Goal: Task Accomplishment & Management: Complete application form

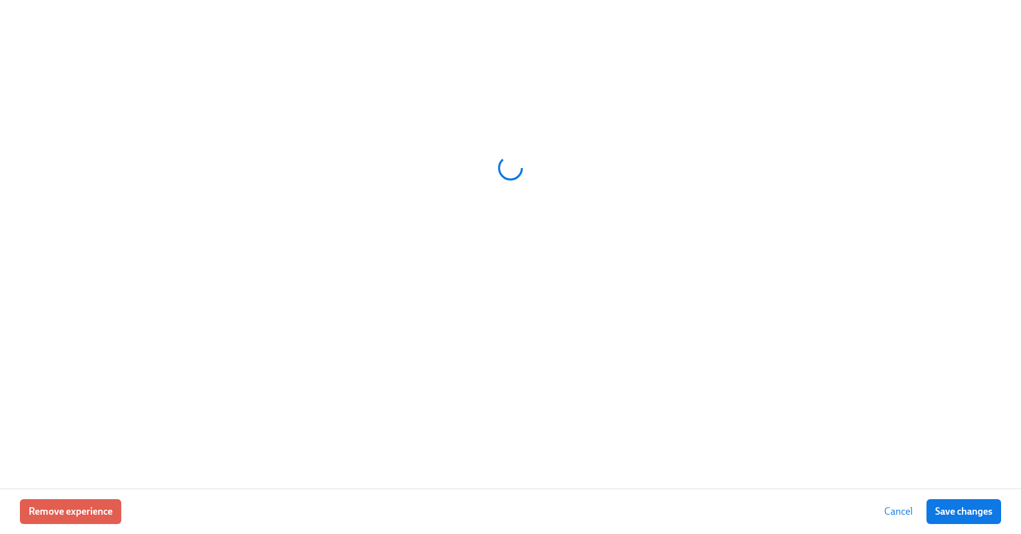
scroll to position [0, 3927]
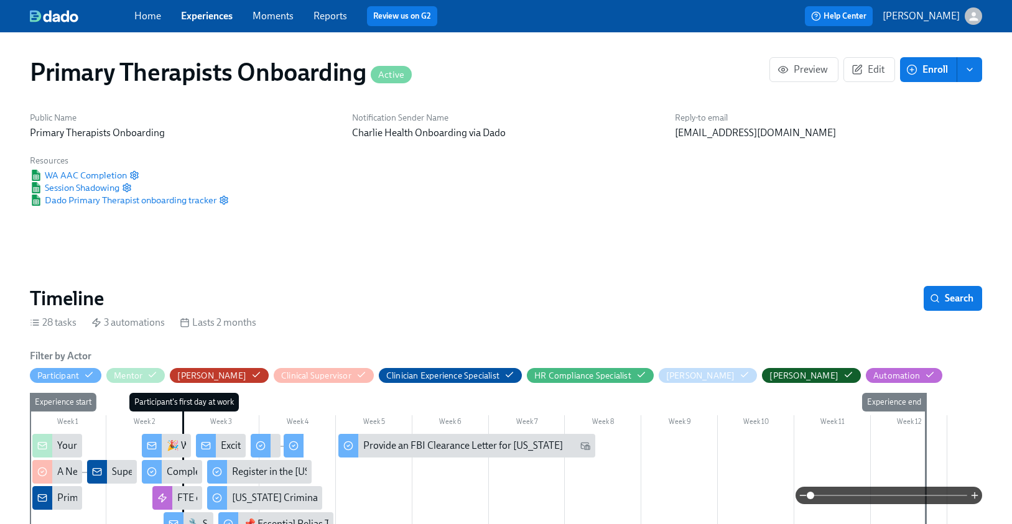
click at [216, 22] on span "Experiences" at bounding box center [207, 16] width 52 height 14
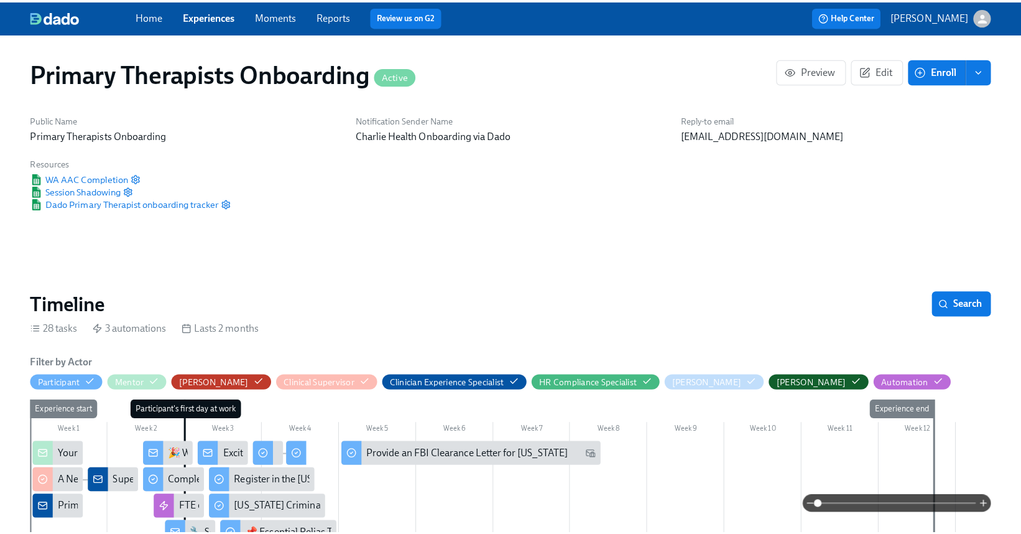
scroll to position [0, 13948]
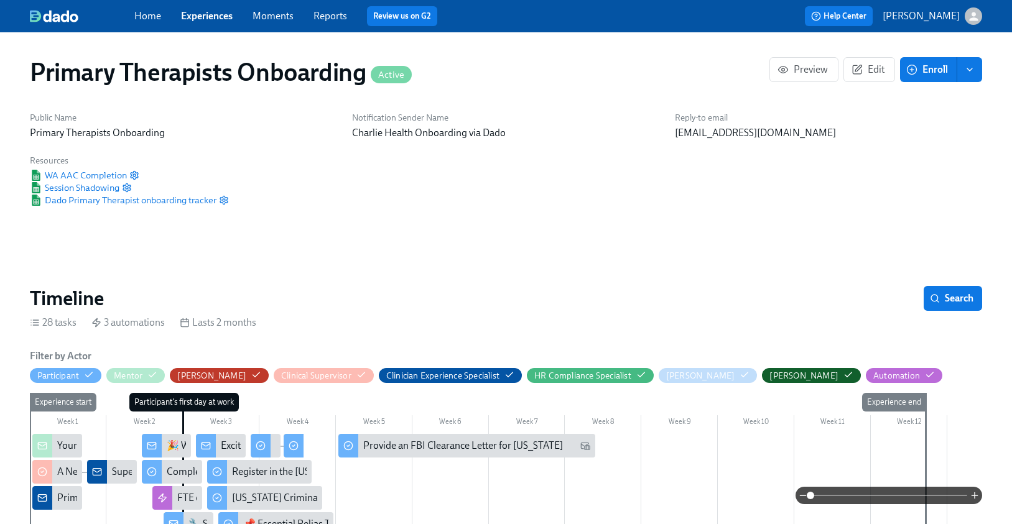
click at [210, 14] on link "Experiences" at bounding box center [207, 16] width 52 height 12
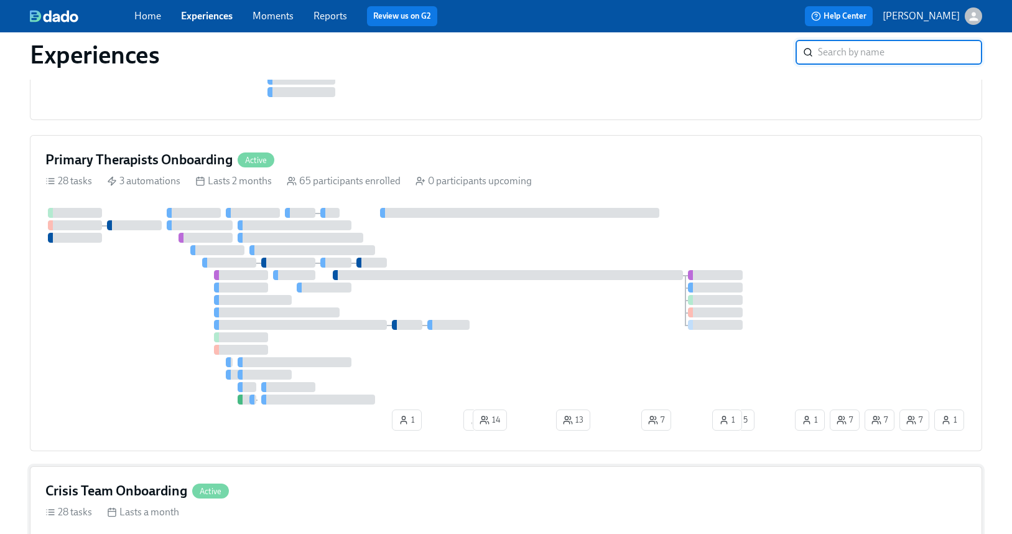
scroll to position [366, 0]
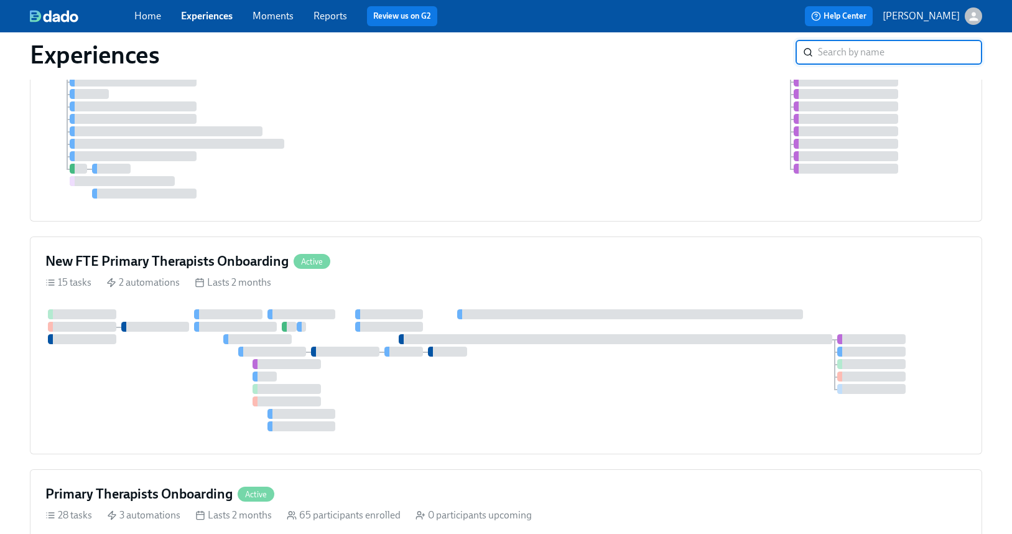
click at [360, 257] on div "New FTE Primary Therapists Onboarding Active" at bounding box center [505, 261] width 921 height 19
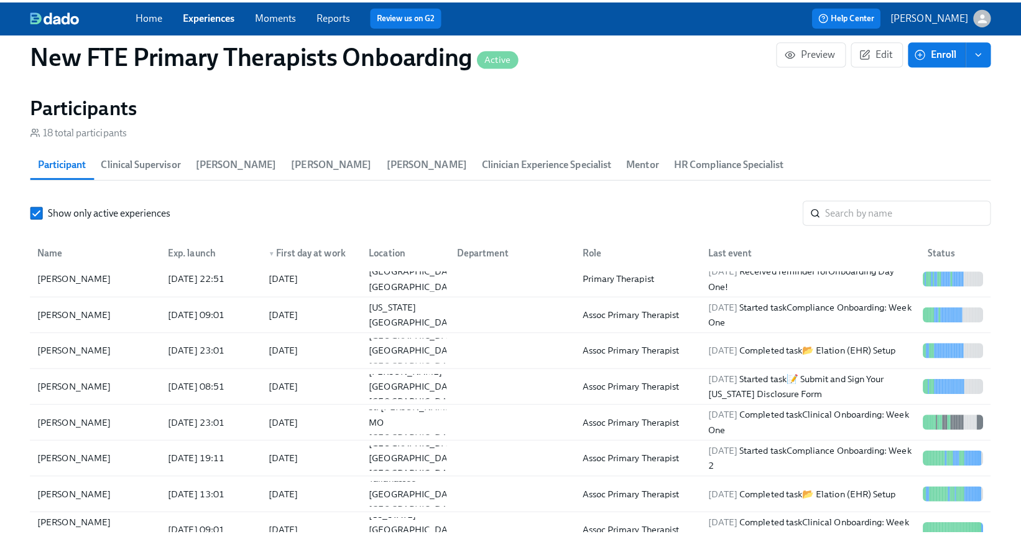
scroll to position [36, 0]
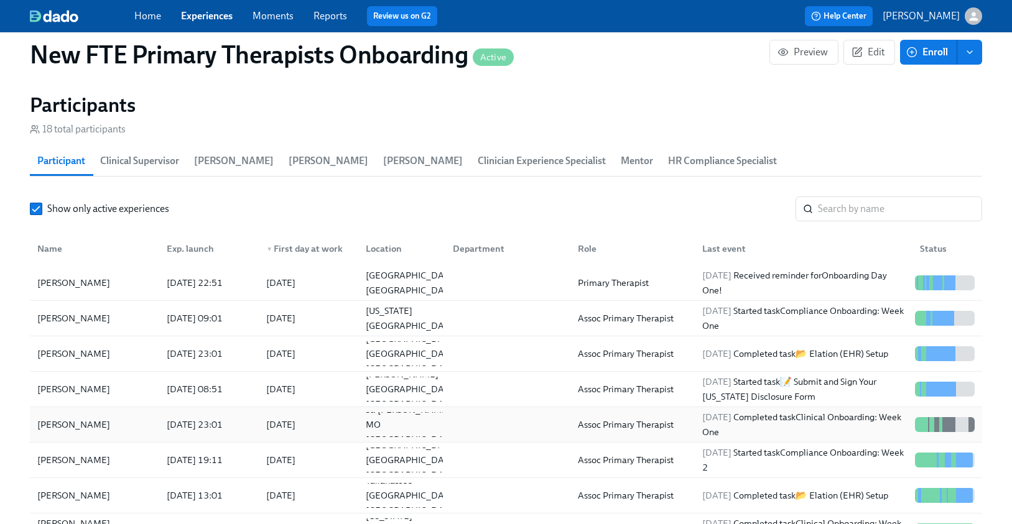
click at [115, 417] on div "Jennifer McKennedy" at bounding box center [73, 424] width 83 height 15
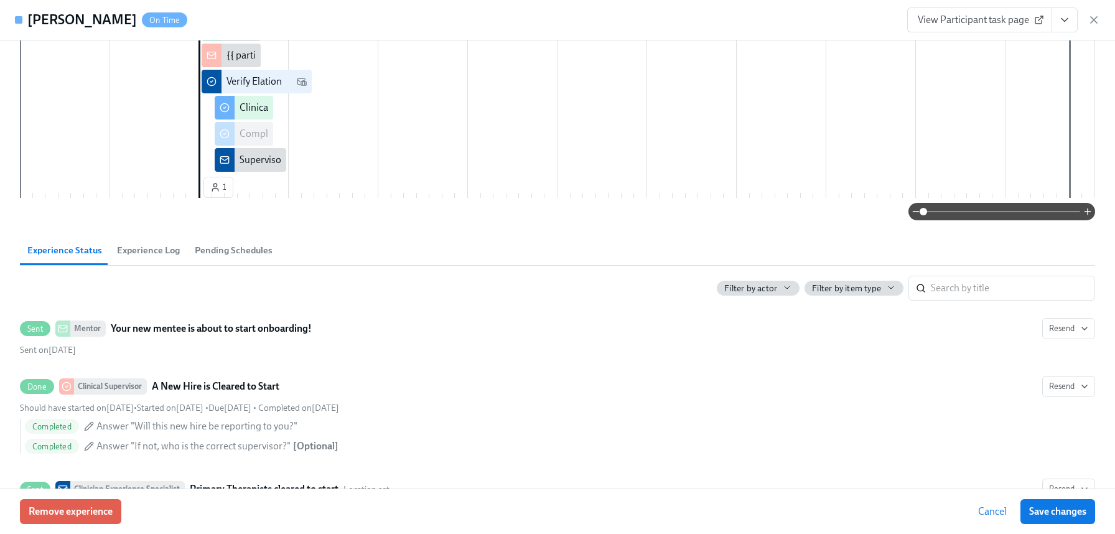
scroll to position [377, 0]
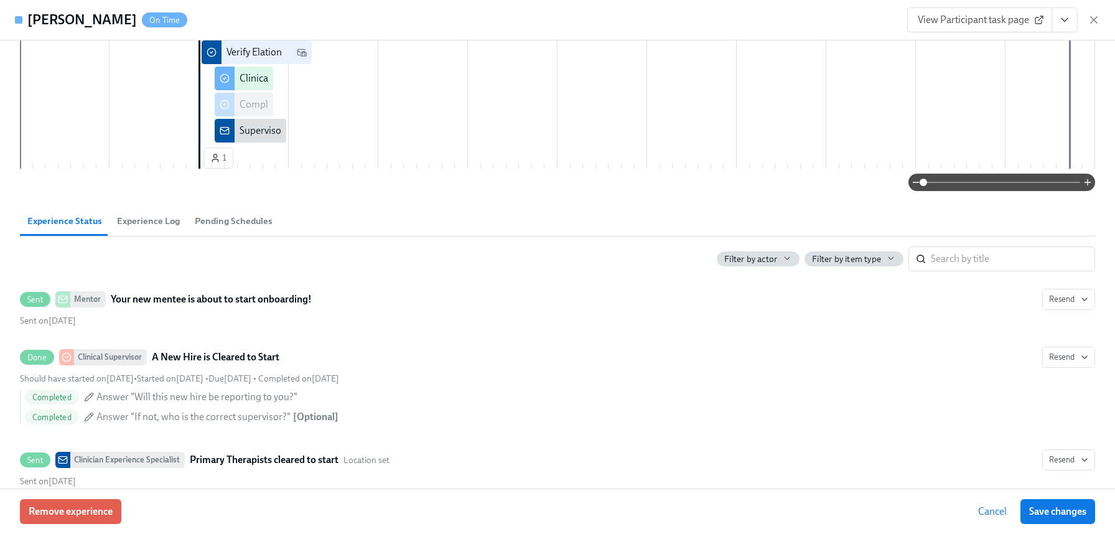
click at [972, 22] on span "View Participant task page" at bounding box center [980, 20] width 124 height 12
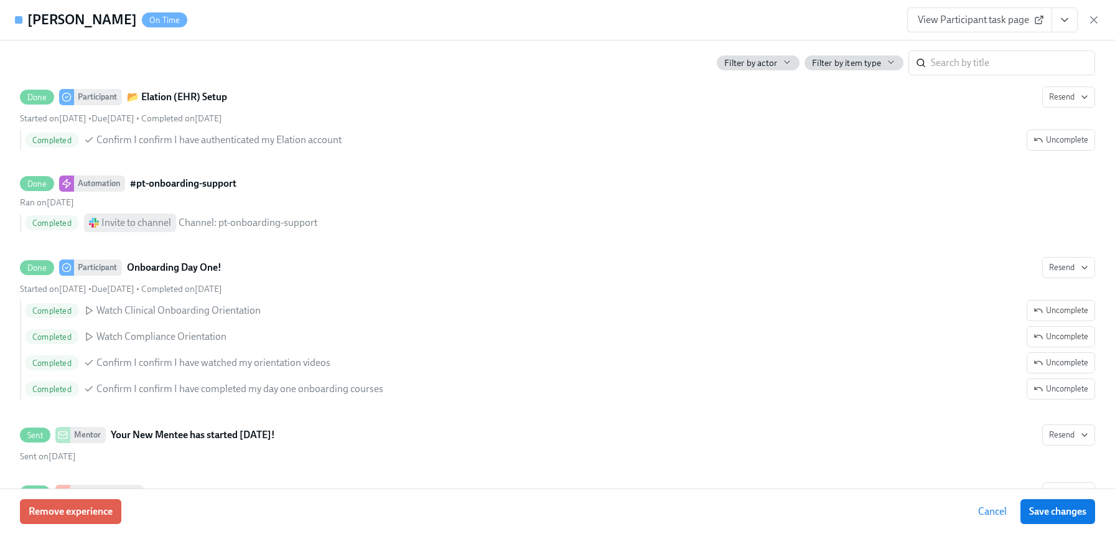
scroll to position [1002, 0]
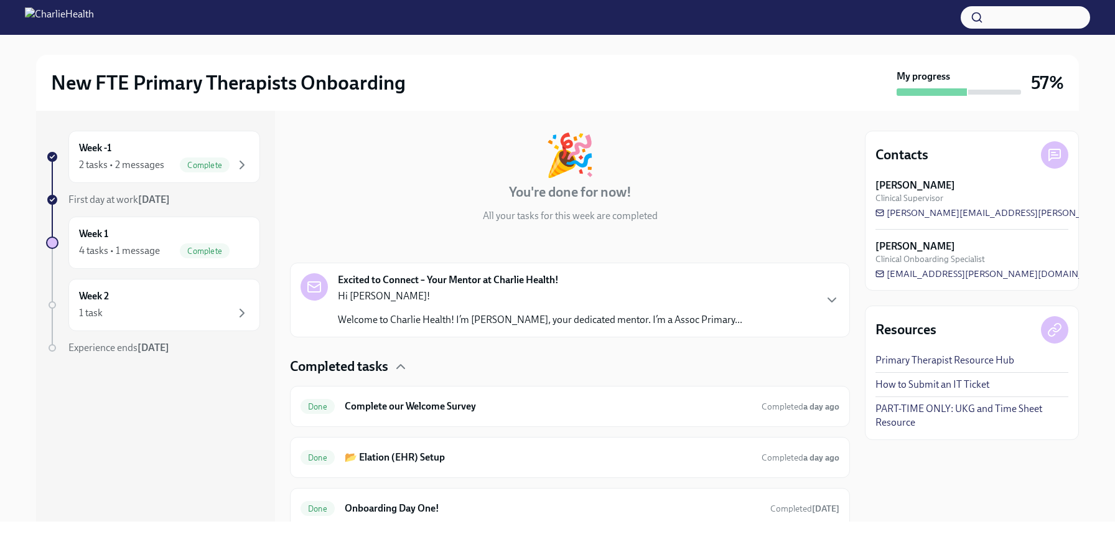
scroll to position [152, 0]
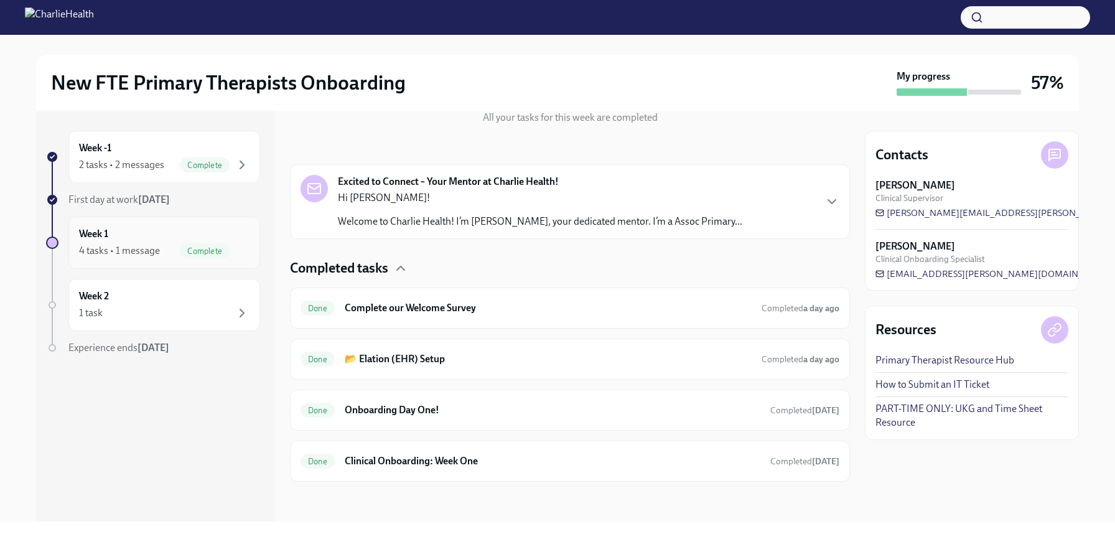
click at [184, 239] on div "Week 1 4 tasks • 1 message Complete" at bounding box center [164, 242] width 170 height 31
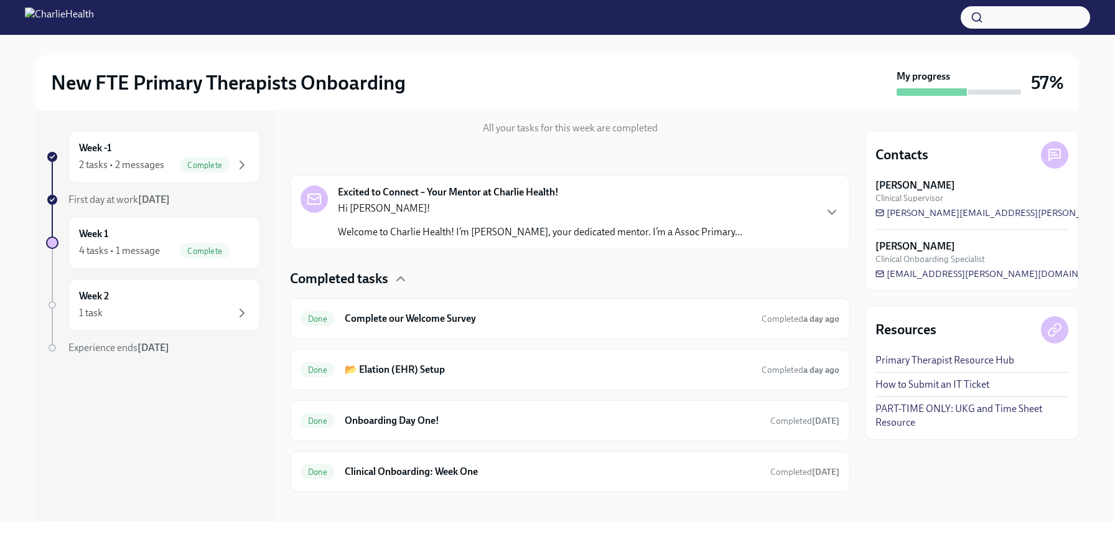
scroll to position [152, 0]
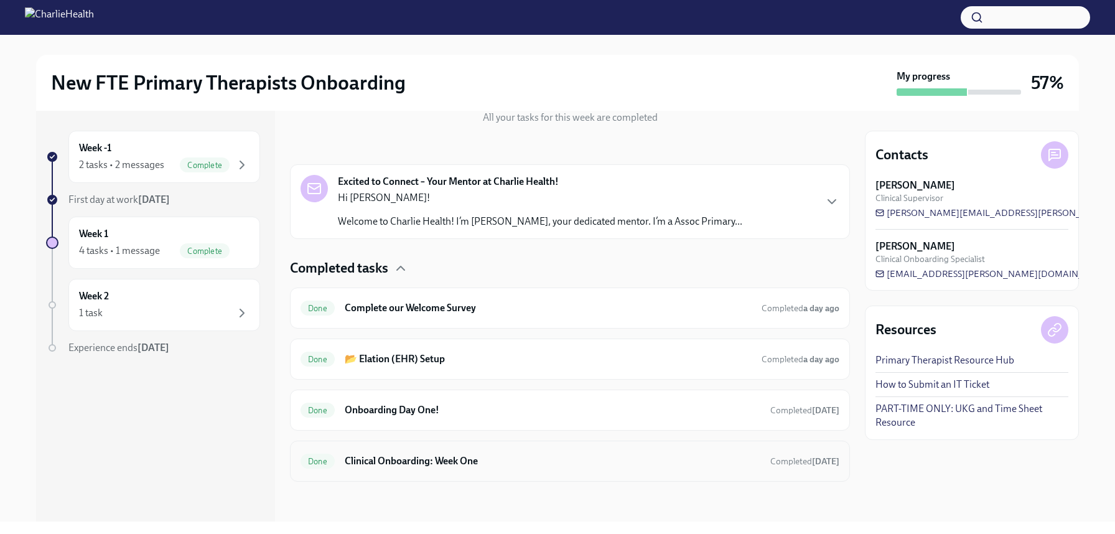
click at [505, 451] on div "Done Clinical Onboarding: Week One Completed today" at bounding box center [569, 461] width 539 height 20
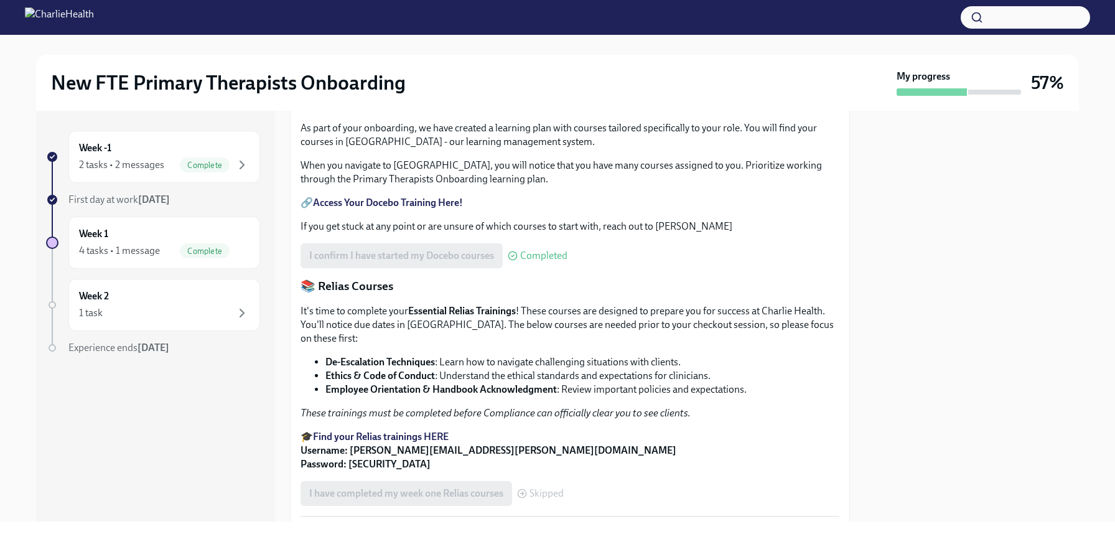
scroll to position [424, 0]
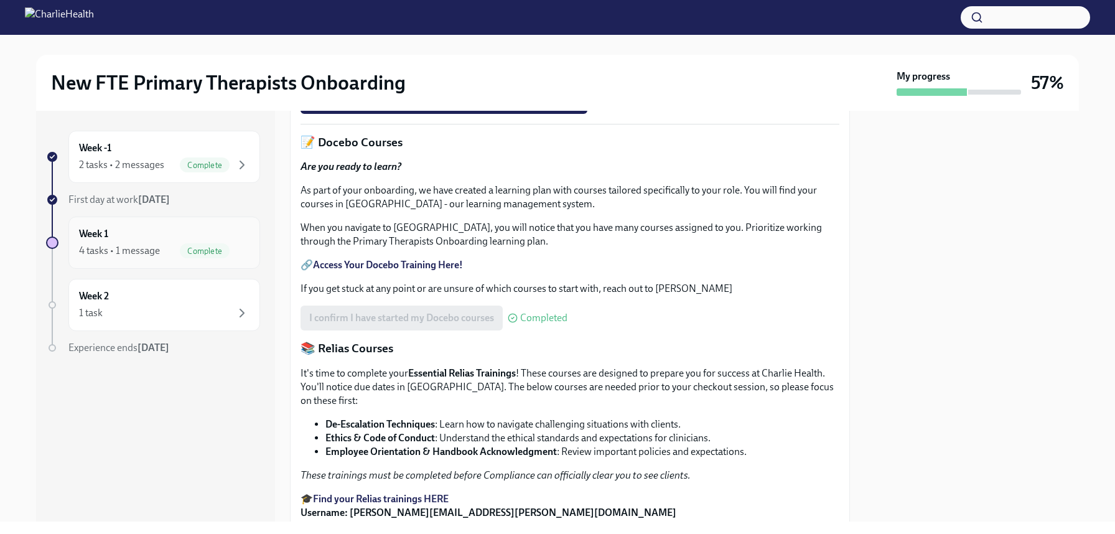
click at [152, 249] on div "4 tasks • 1 message" at bounding box center [119, 251] width 81 height 14
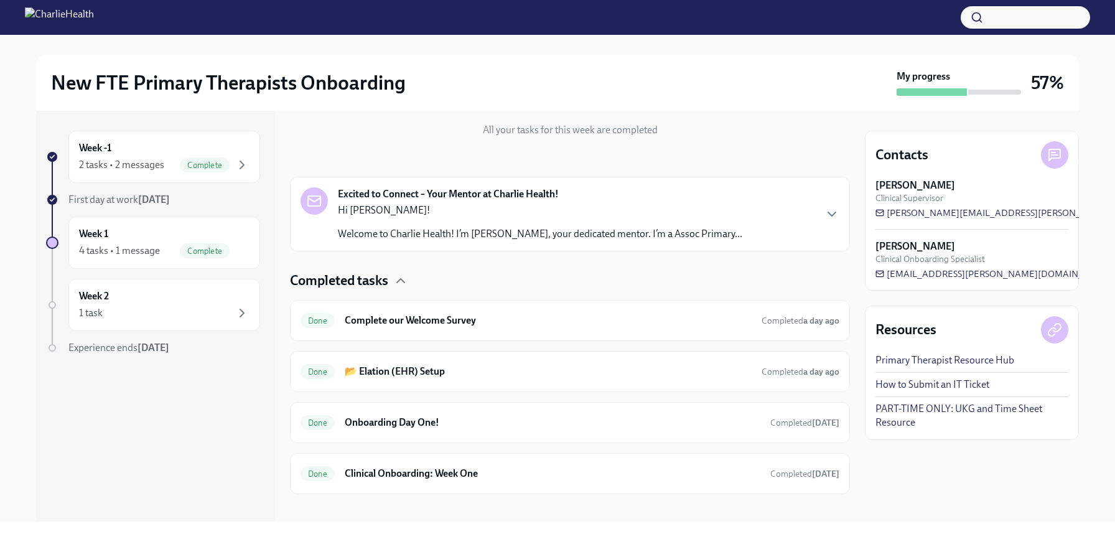
scroll to position [152, 0]
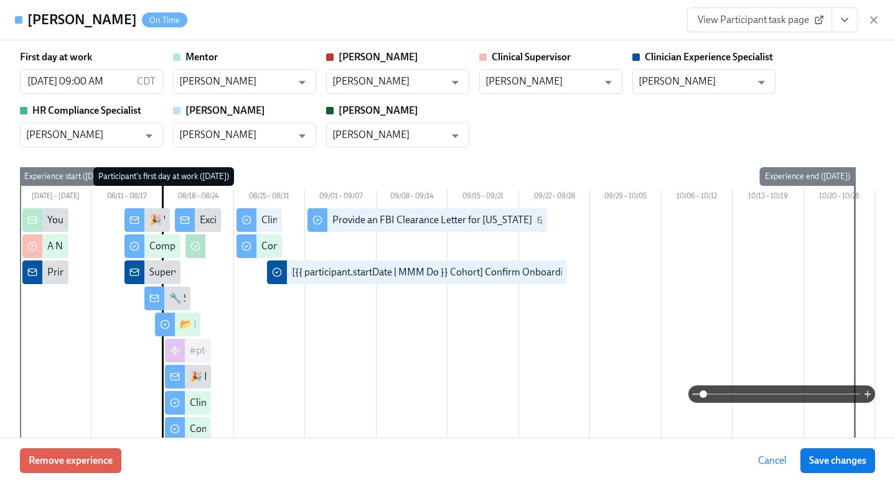
scroll to position [2638, 0]
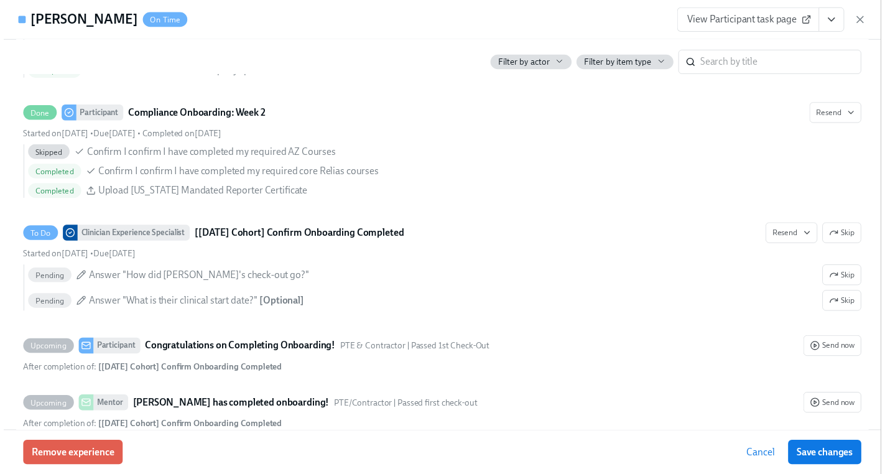
scroll to position [0, 4246]
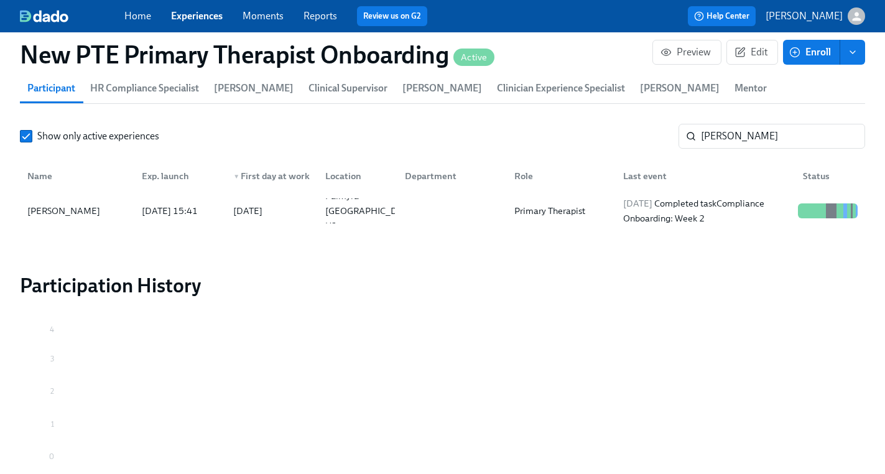
click at [190, 14] on link "Experiences" at bounding box center [197, 16] width 52 height 12
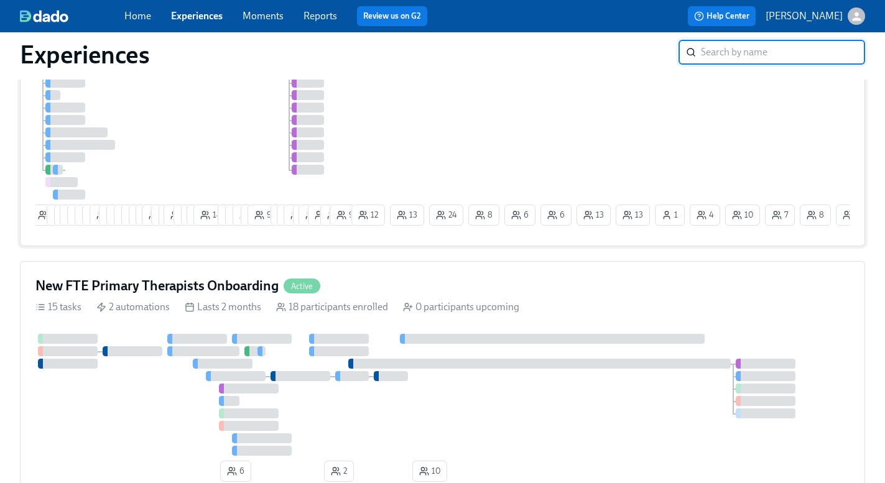
scroll to position [676, 0]
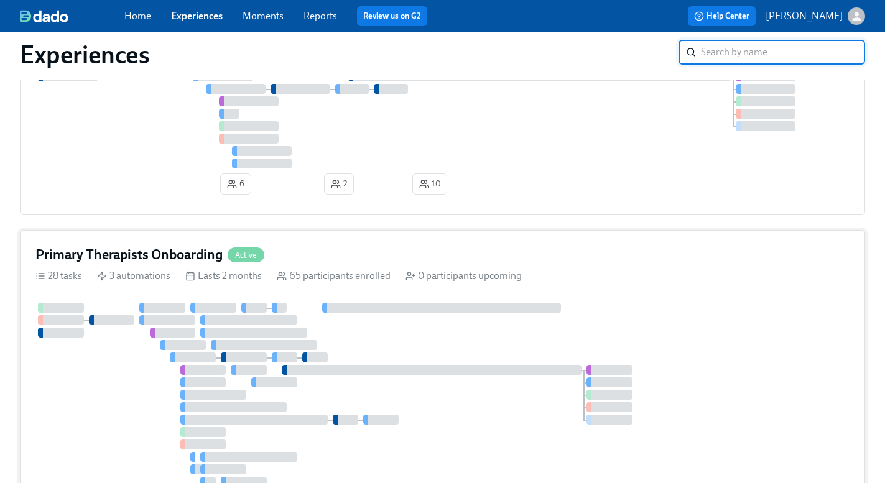
click at [340, 255] on div "Primary Therapists Onboarding Active" at bounding box center [442, 255] width 814 height 19
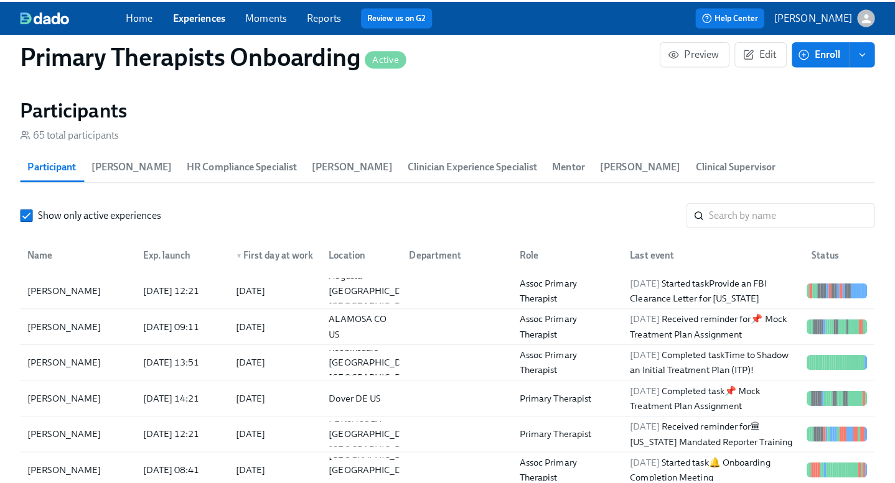
scroll to position [1170, 0]
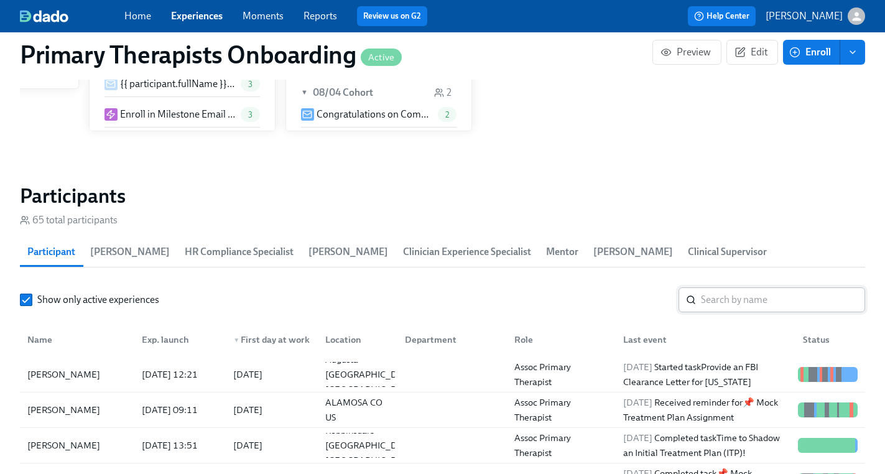
click at [768, 287] on input "search" at bounding box center [783, 299] width 164 height 25
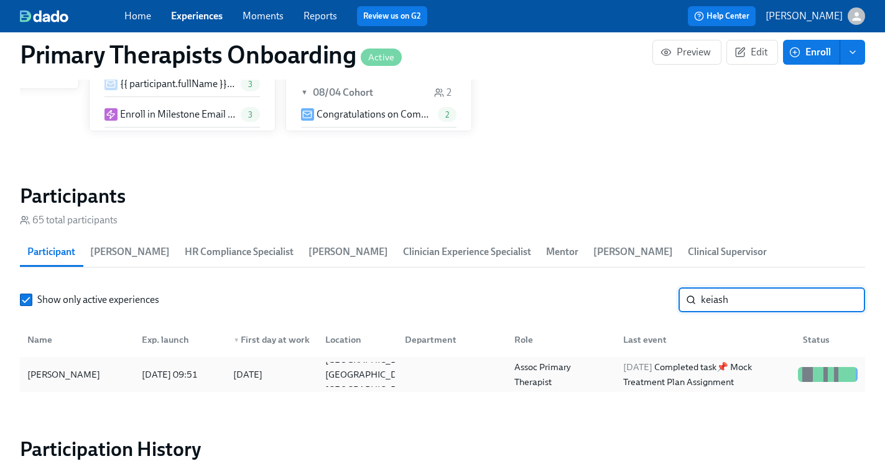
type input "keiash"
click at [94, 362] on div "Keiasha Jones" at bounding box center [76, 374] width 109 height 25
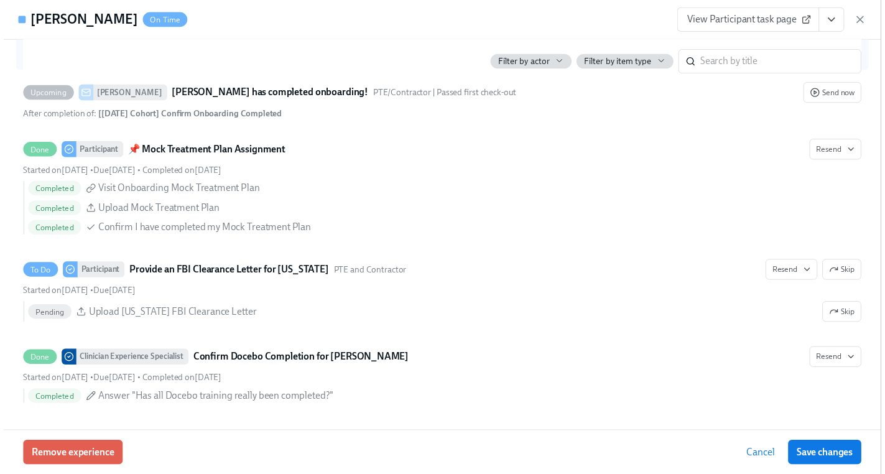
scroll to position [3438, 0]
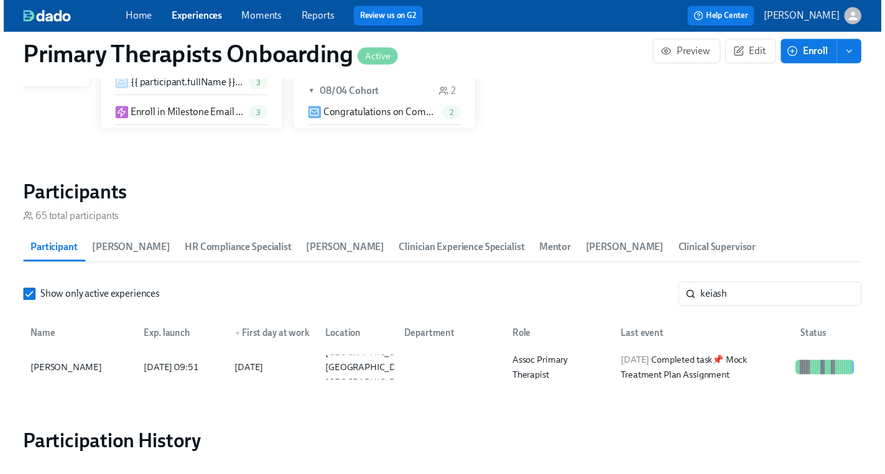
scroll to position [0, 14075]
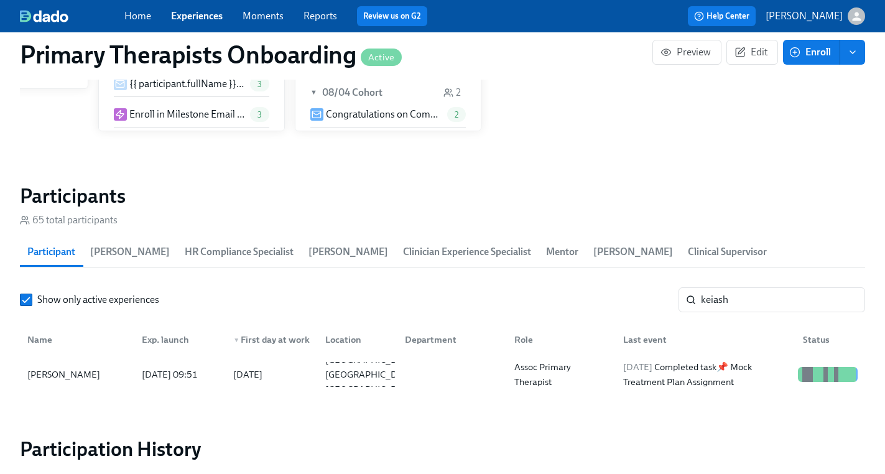
click at [218, 17] on link "Experiences" at bounding box center [197, 16] width 52 height 12
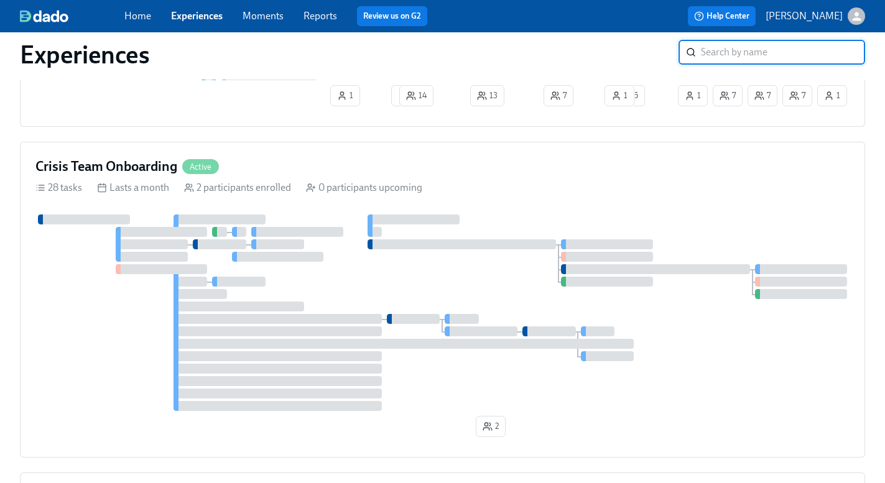
scroll to position [1235, 0]
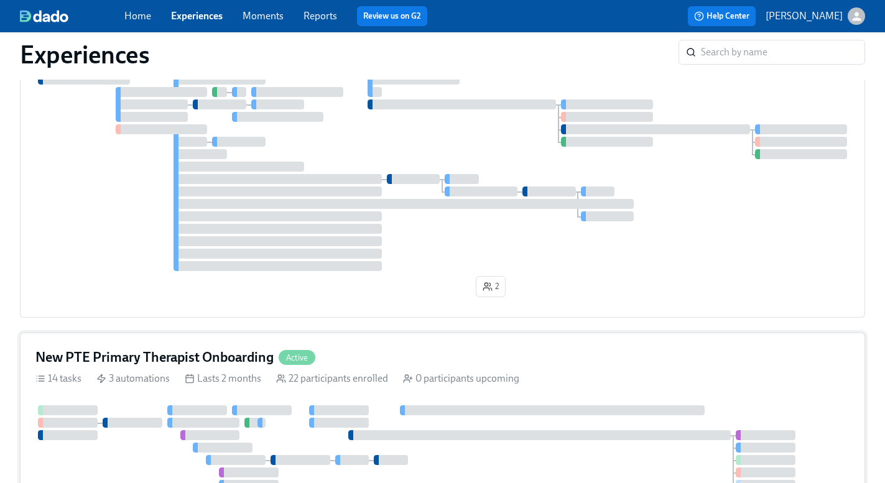
click at [379, 354] on div "New PTE Primary Therapist Onboarding Active" at bounding box center [442, 357] width 814 height 19
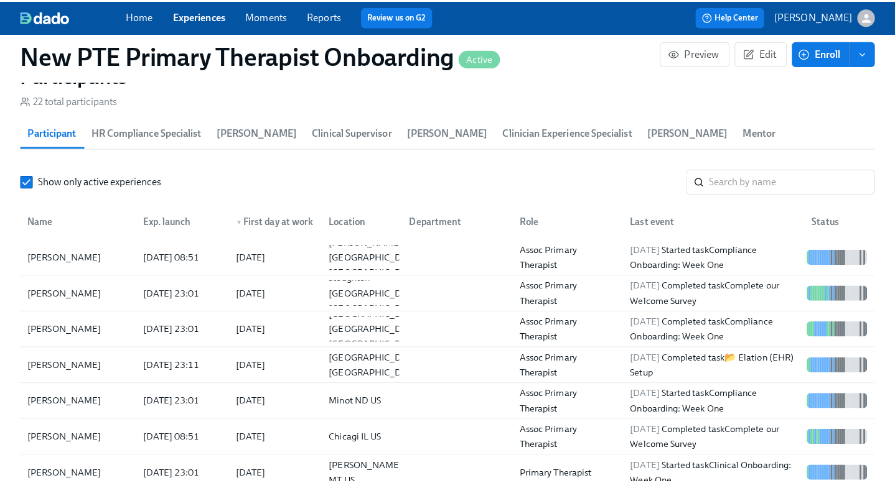
scroll to position [1150, 0]
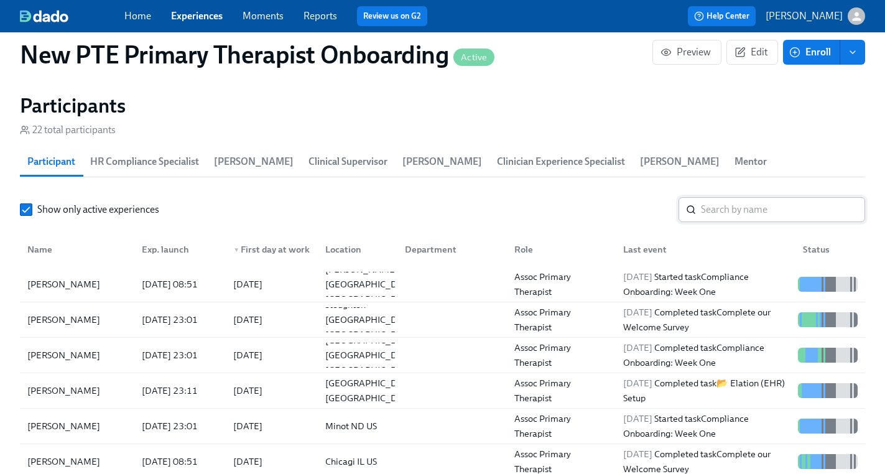
click at [744, 197] on input "search" at bounding box center [783, 209] width 164 height 25
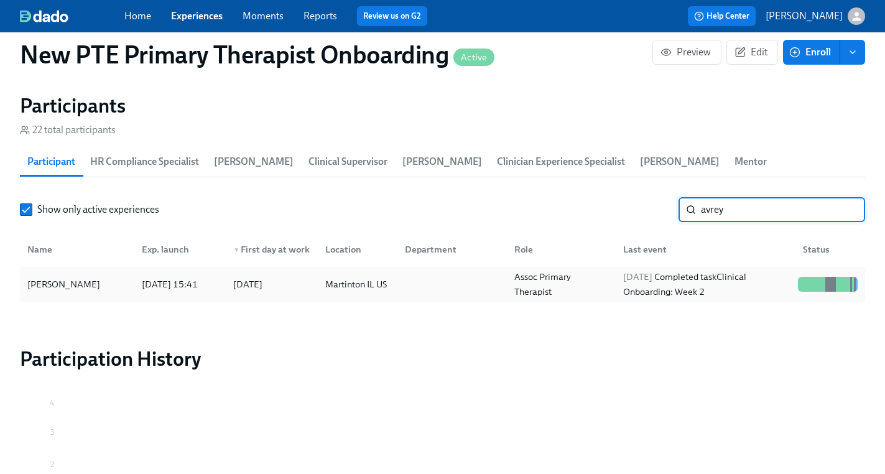
type input "avrey"
click at [119, 272] on div "Avrey Stevenson" at bounding box center [76, 284] width 109 height 25
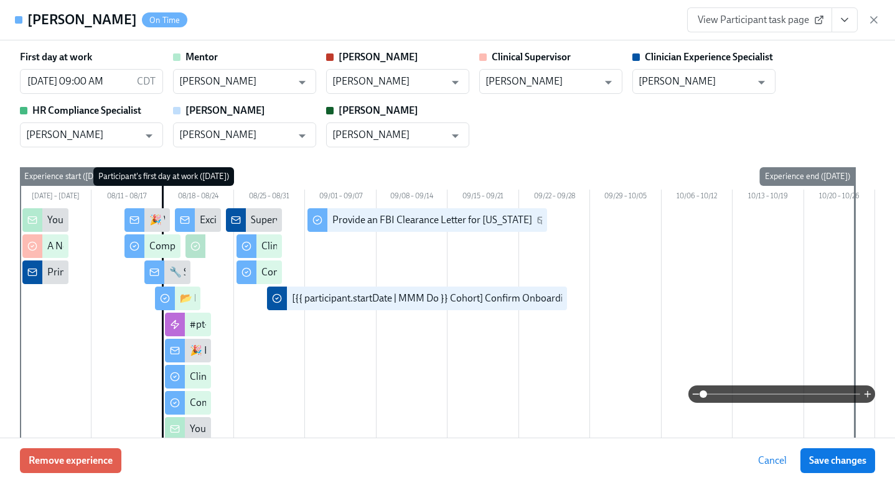
click at [846, 16] on icon "View task page" at bounding box center [844, 20] width 12 height 12
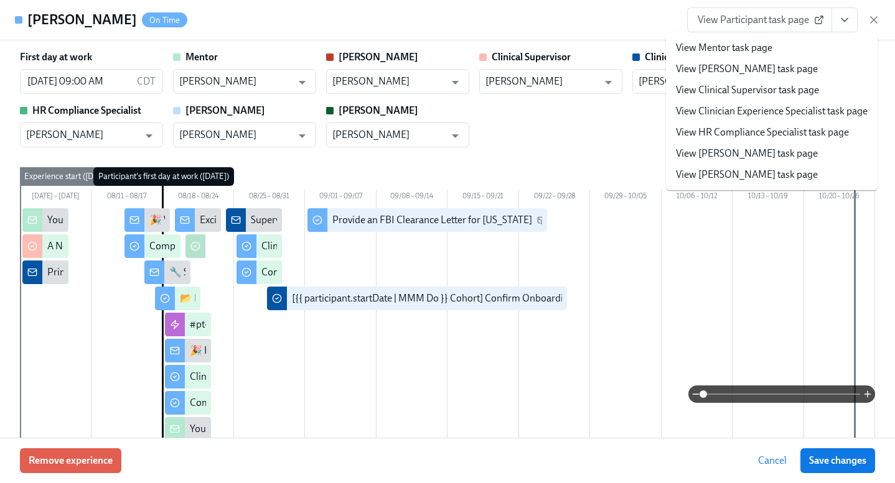
click at [772, 111] on link "View Clinician Experience Specialist task page" at bounding box center [772, 112] width 192 height 14
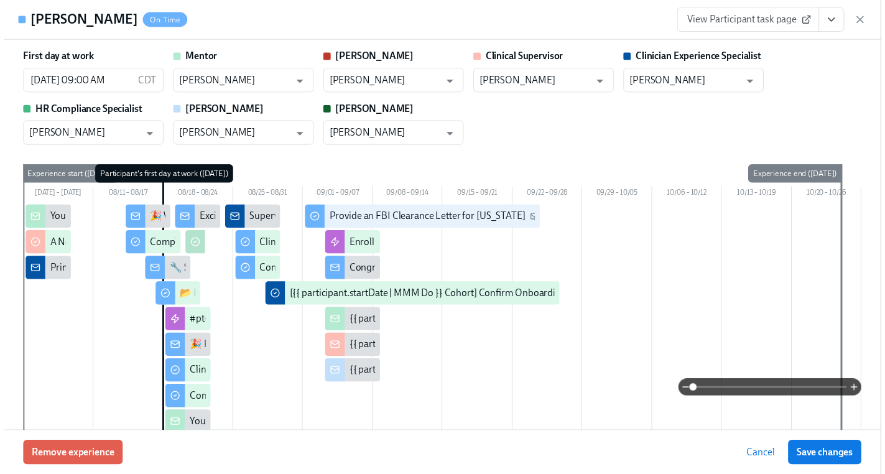
scroll to position [0, 4256]
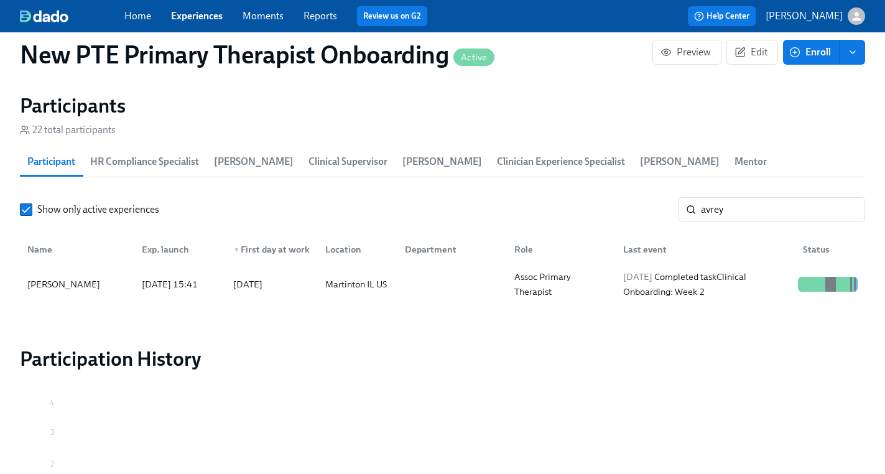
click at [206, 17] on link "Experiences" at bounding box center [197, 16] width 52 height 12
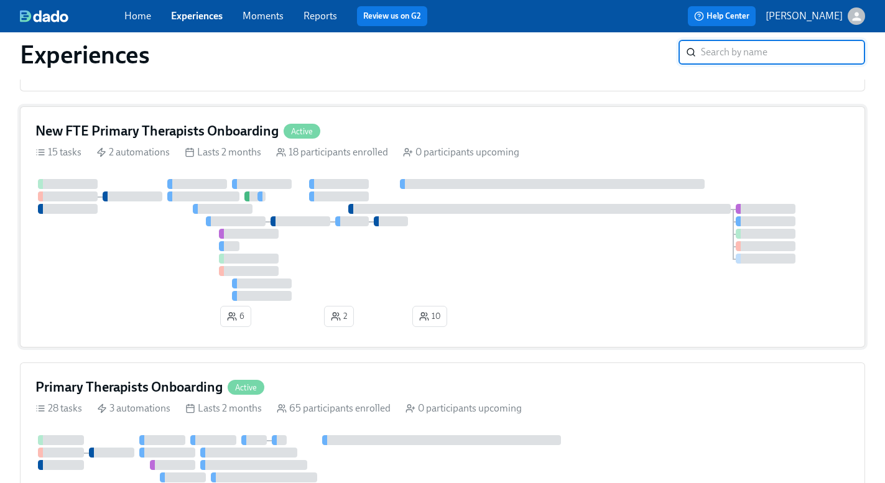
scroll to position [541, 0]
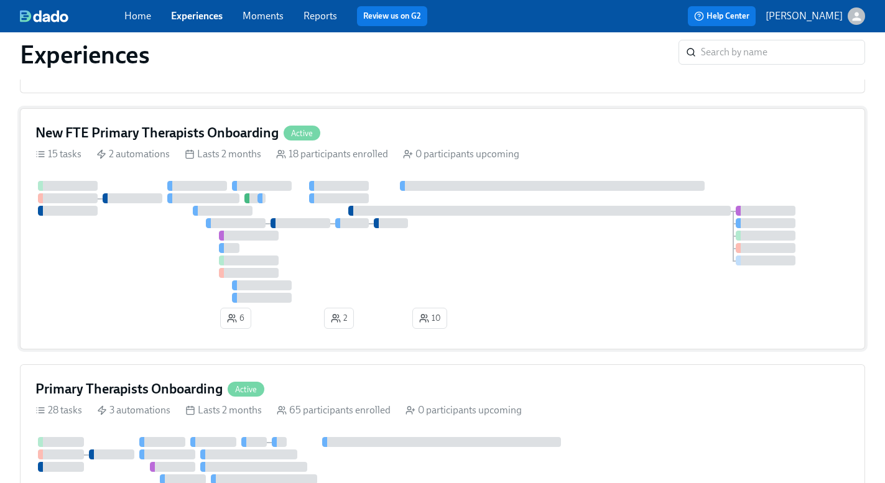
click at [341, 138] on div "New FTE Primary Therapists Onboarding Active" at bounding box center [442, 133] width 814 height 19
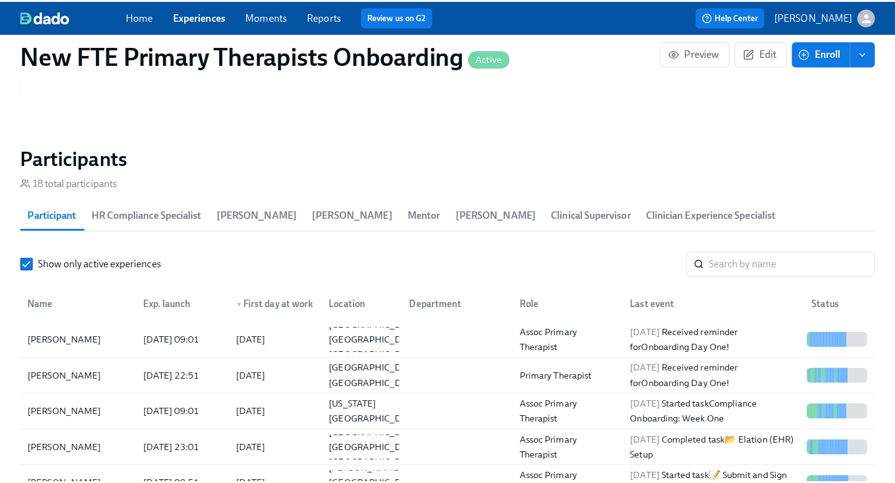
scroll to position [1180, 0]
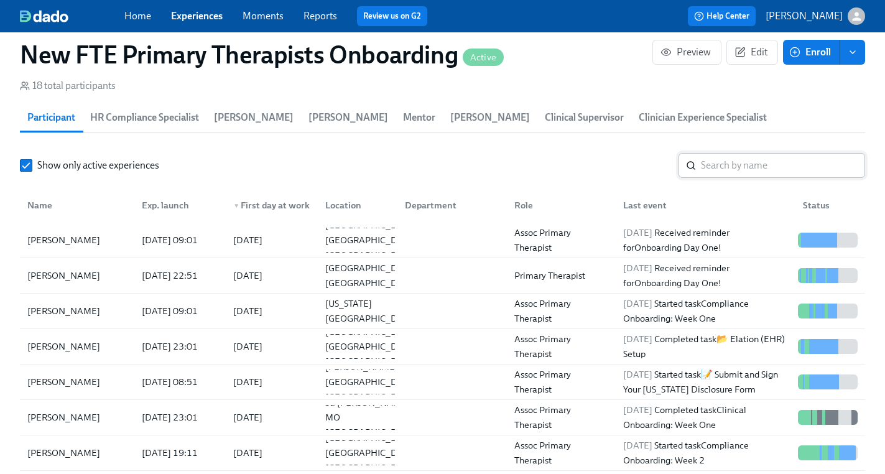
click at [761, 153] on input "search" at bounding box center [783, 165] width 164 height 25
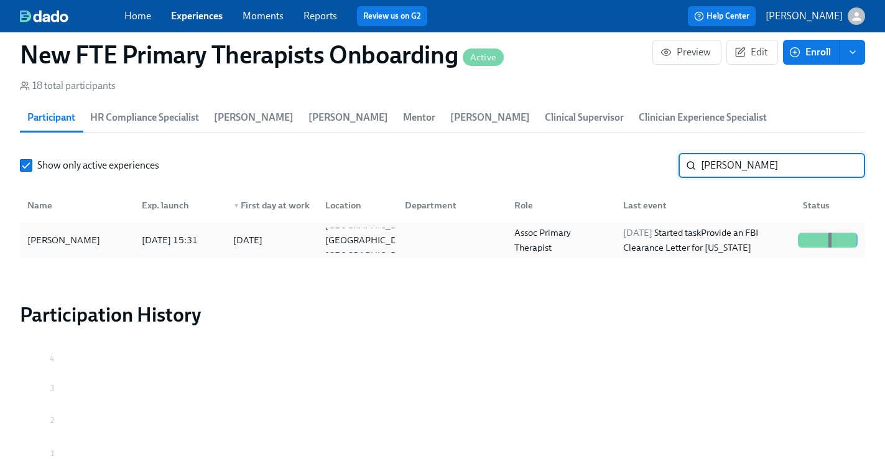
type input "jessica"
click at [89, 228] on div "[PERSON_NAME]" at bounding box center [76, 240] width 109 height 25
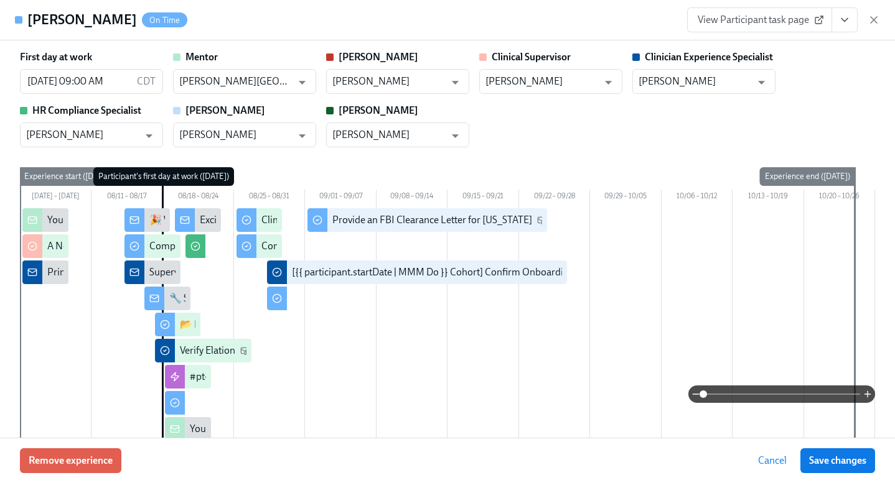
click at [854, 16] on button "View task page" at bounding box center [844, 19] width 26 height 25
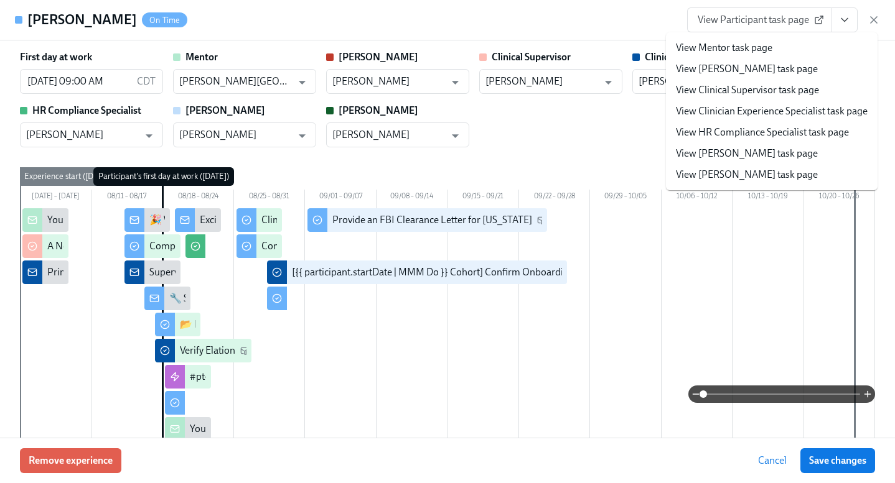
click at [771, 116] on link "View Clinician Experience Specialist task page" at bounding box center [772, 112] width 192 height 14
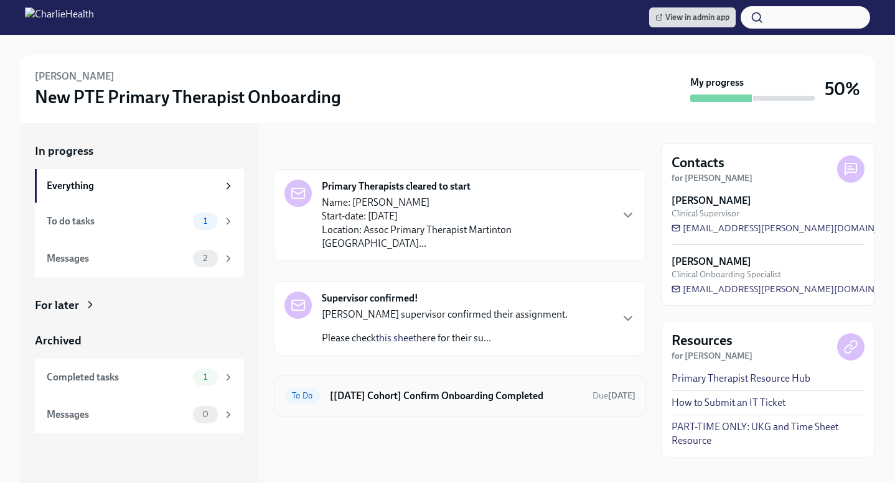
click at [464, 389] on h6 "[[DATE] Cohort] Confirm Onboarding Completed" at bounding box center [456, 396] width 253 height 14
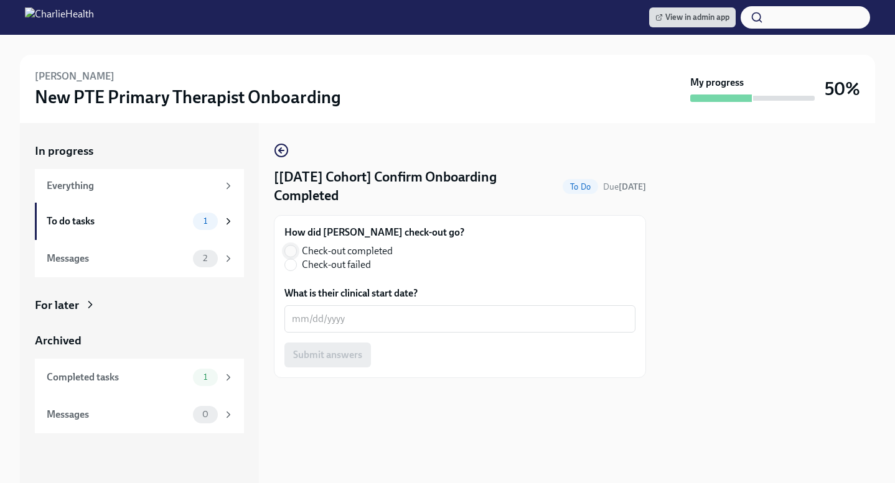
click at [294, 254] on input "Check-out completed" at bounding box center [290, 251] width 11 height 11
radio input "true"
click at [330, 317] on textarea "What is their clinical start date?" at bounding box center [460, 319] width 336 height 15
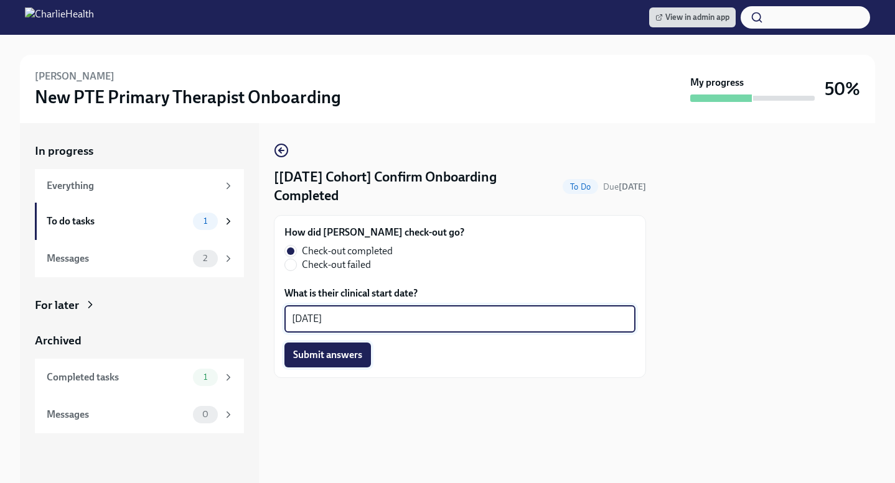
type textarea "[DATE]"
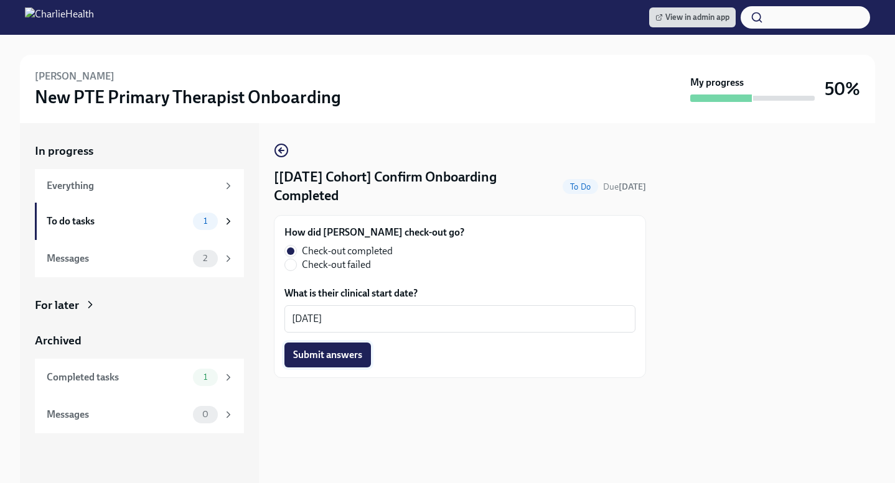
click at [328, 358] on span "Submit answers" at bounding box center [327, 355] width 69 height 12
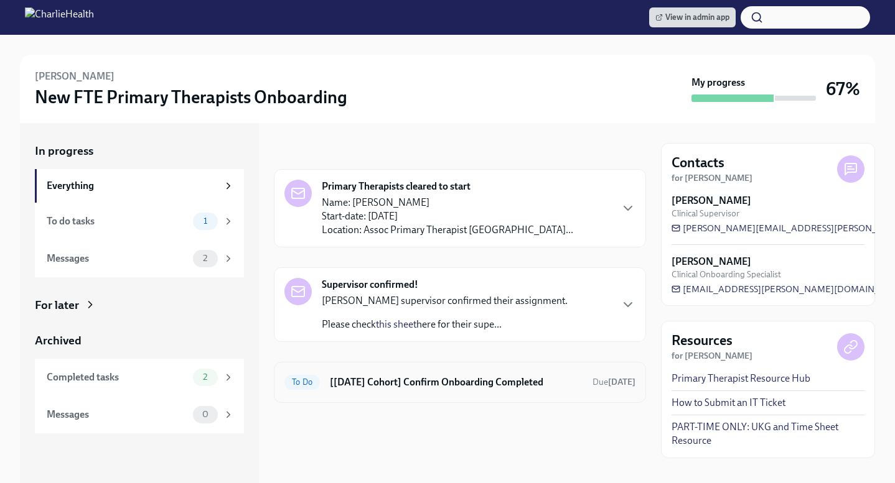
click at [427, 389] on div "To Do [[DATE] Cohort] Confirm Onboarding Completed Due [DATE]" at bounding box center [459, 383] width 351 height 20
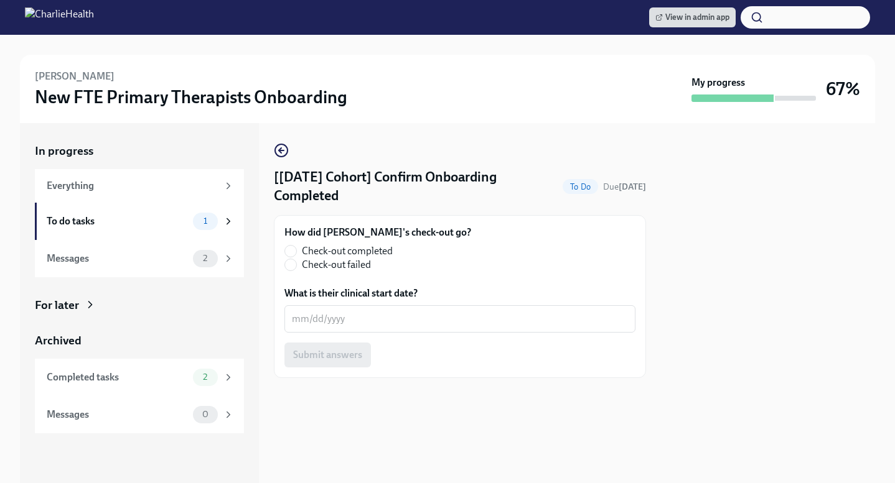
click at [297, 254] on label "Check-out completed" at bounding box center [372, 251] width 177 height 14
click at [296, 254] on input "Check-out completed" at bounding box center [290, 251] width 11 height 11
radio input "true"
click at [332, 307] on div "x ​" at bounding box center [459, 318] width 351 height 27
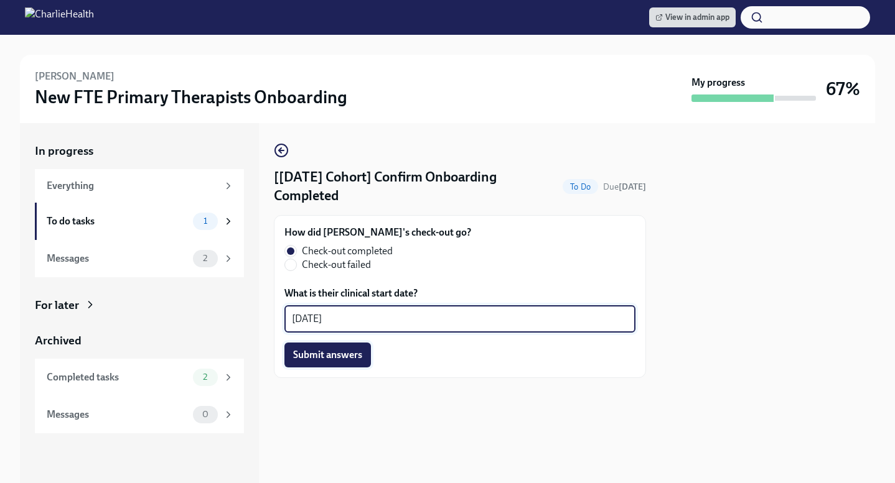
type textarea "[DATE]"
click at [348, 351] on span "Submit answers" at bounding box center [327, 355] width 69 height 12
